Goal: Check status: Check status

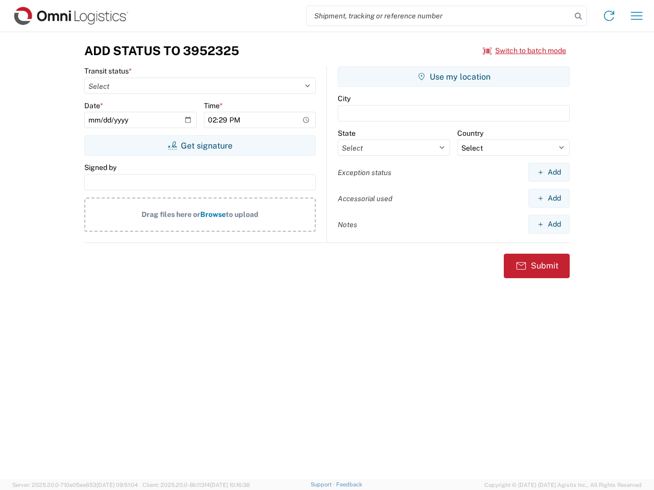
click at [439, 16] on input "search" at bounding box center [438, 15] width 265 height 19
click at [578, 16] on icon at bounding box center [578, 16] width 14 height 14
click at [609, 16] on icon at bounding box center [609, 16] width 16 height 16
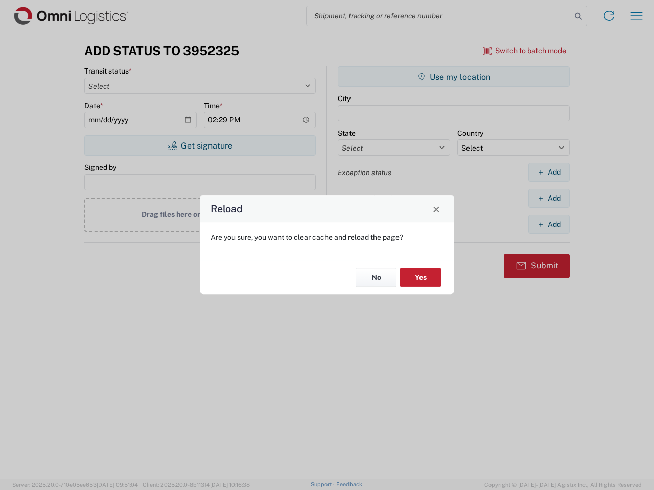
click at [636, 16] on div "Reload Are you sure, you want to clear cache and reload the page? No Yes" at bounding box center [327, 245] width 654 height 490
click at [524, 51] on div "Reload Are you sure, you want to clear cache and reload the page? No Yes" at bounding box center [327, 245] width 654 height 490
click at [200, 146] on div "Reload Are you sure, you want to clear cache and reload the page? No Yes" at bounding box center [327, 245] width 654 height 490
click at [453, 77] on div "Reload Are you sure, you want to clear cache and reload the page? No Yes" at bounding box center [327, 245] width 654 height 490
click at [548, 172] on div "Reload Are you sure, you want to clear cache and reload the page? No Yes" at bounding box center [327, 245] width 654 height 490
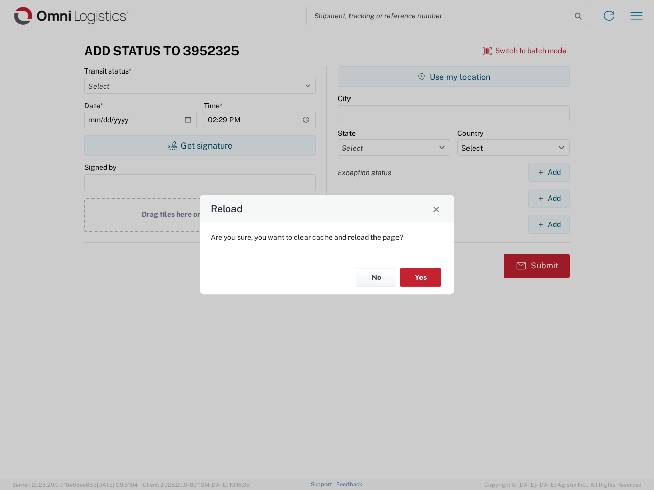
click at [548, 198] on div "Reload Are you sure, you want to clear cache and reload the page? No Yes" at bounding box center [327, 245] width 654 height 490
click at [548, 224] on div "Reload Are you sure, you want to clear cache and reload the page? No Yes" at bounding box center [327, 245] width 654 height 490
